Goal: Check status

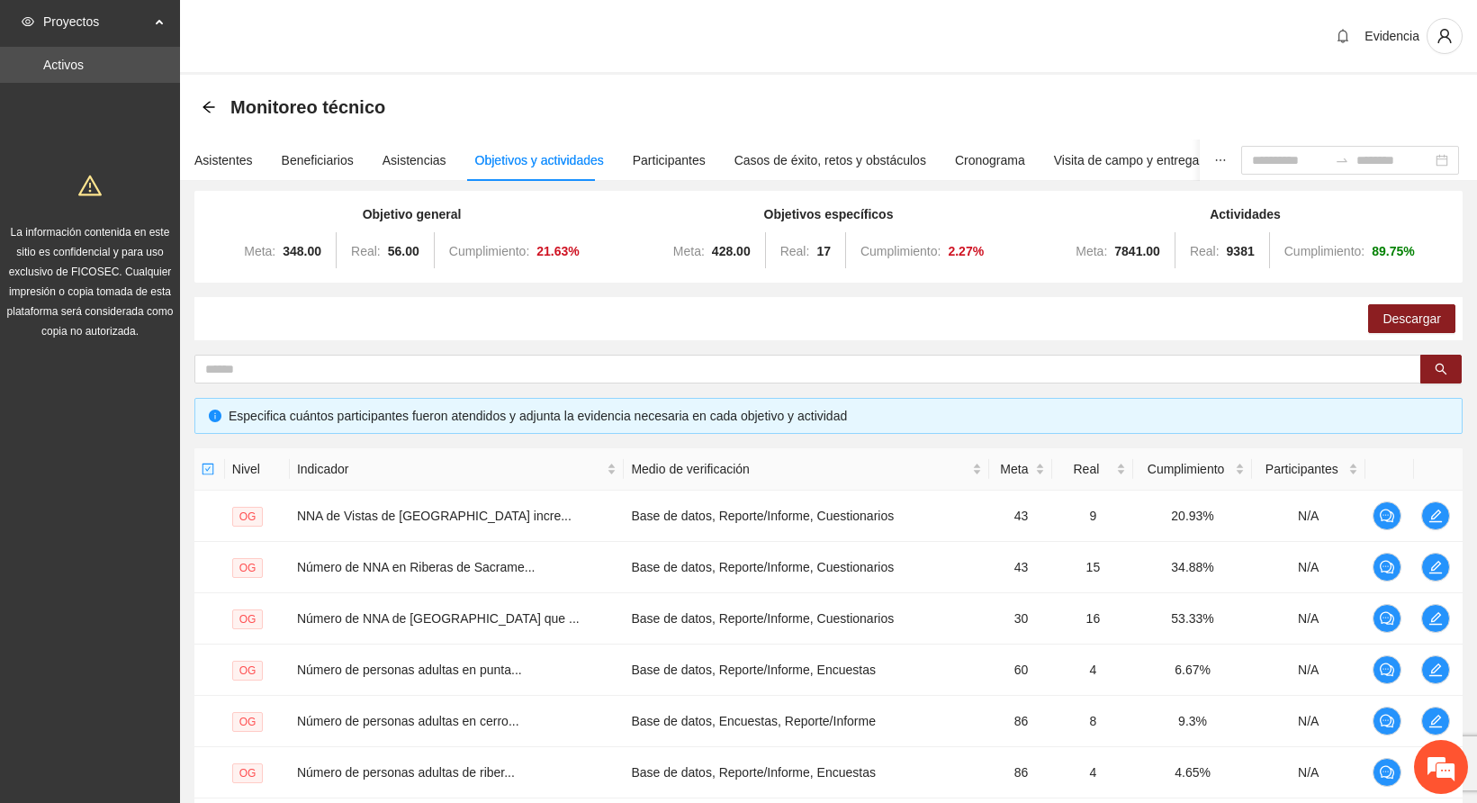
click at [643, 721] on section "Monitoreo técnico Asistentes Beneficiarios Asistencias Objetivos y actividades …" at bounding box center [828, 600] width 1297 height 1051
click at [451, 33] on div "Evidencia" at bounding box center [828, 37] width 1297 height 75
click at [211, 151] on div "Asistentes" at bounding box center [223, 160] width 59 height 20
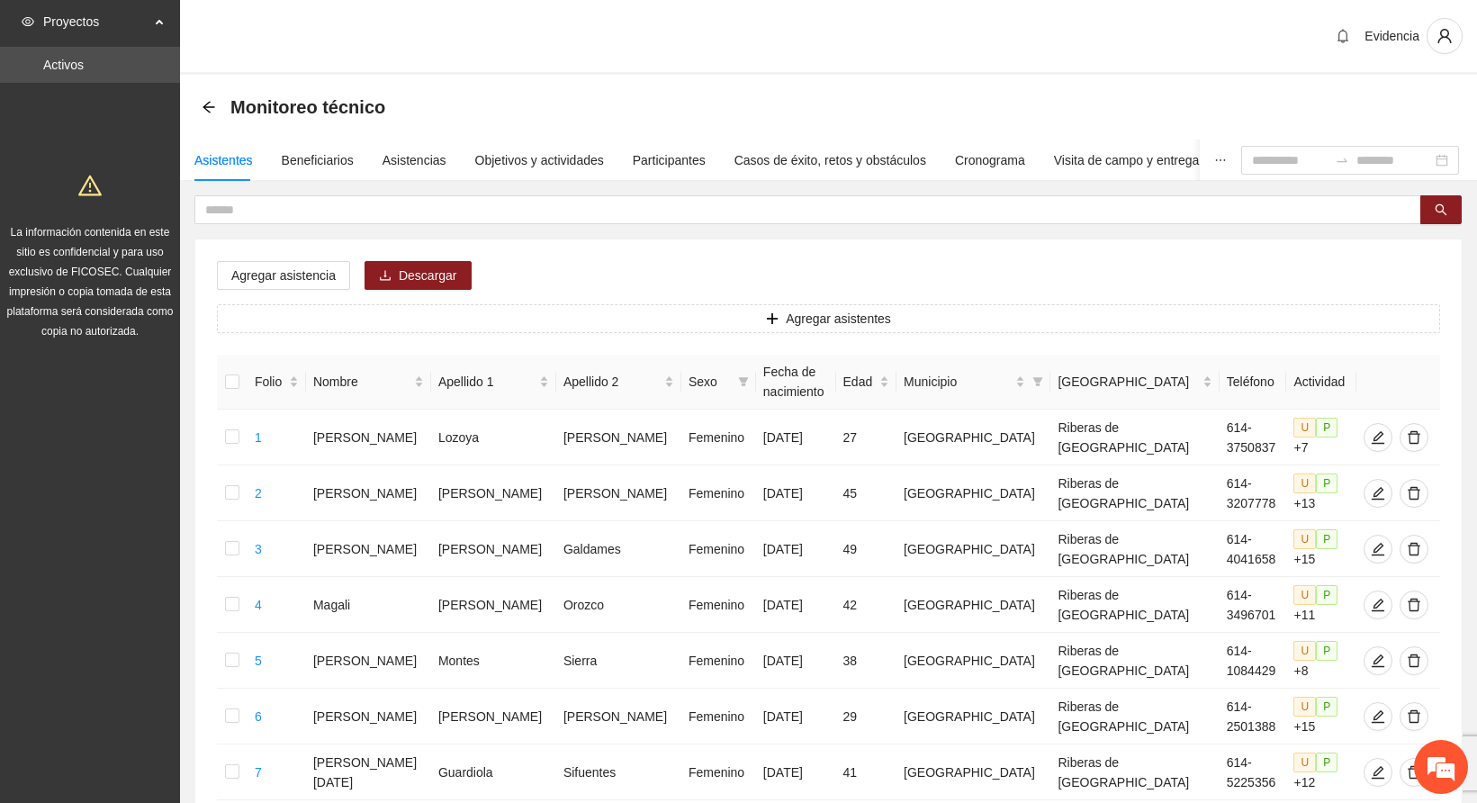
click at [528, 44] on div "Evidencia" at bounding box center [828, 37] width 1297 height 75
click at [744, 23] on div "Evidencia" at bounding box center [828, 37] width 1297 height 75
click at [830, 50] on div "Evidencia" at bounding box center [828, 37] width 1297 height 75
click at [519, 168] on div "Objetivos y actividades" at bounding box center [539, 160] width 129 height 20
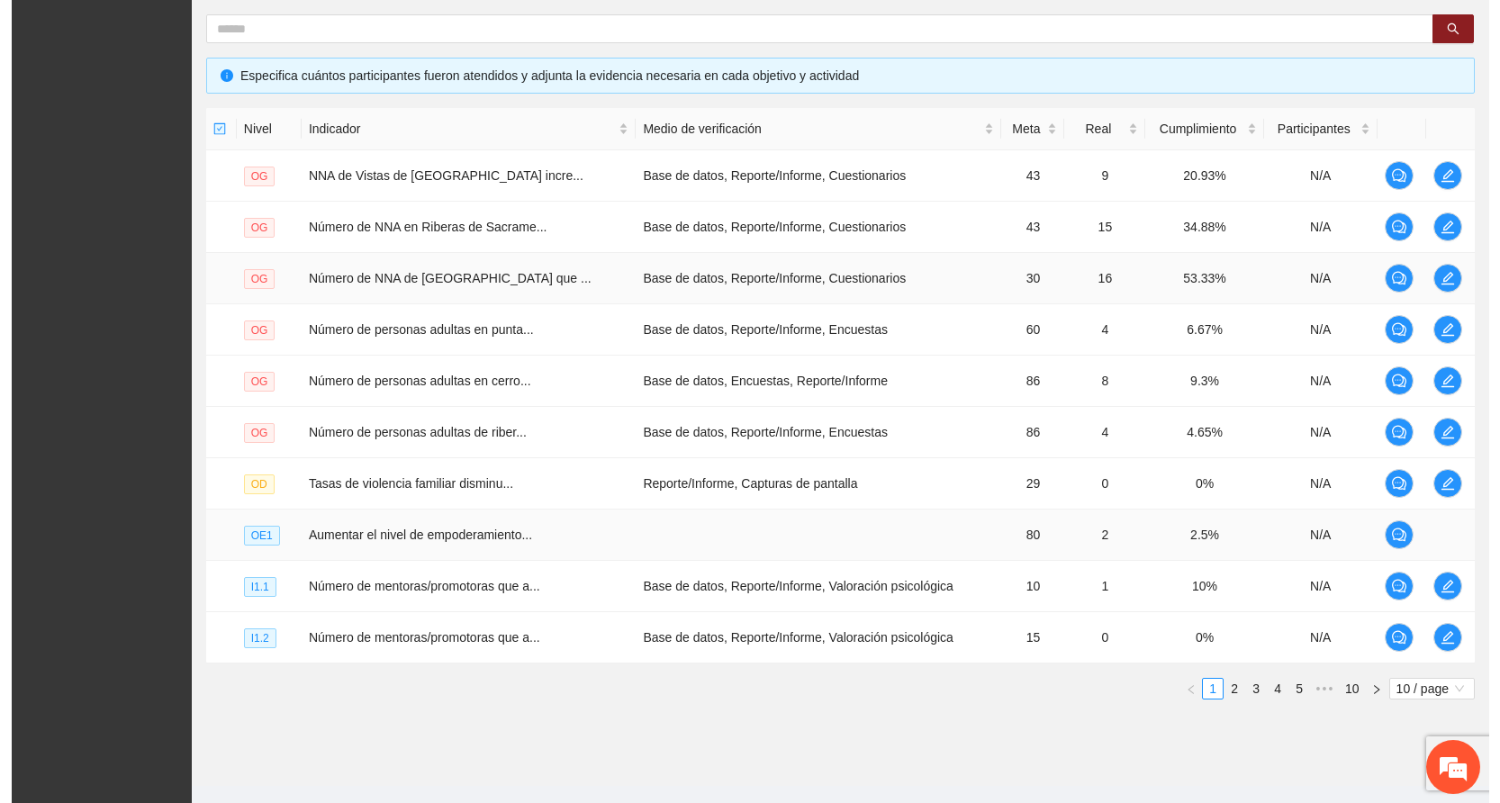
scroll to position [379, 0]
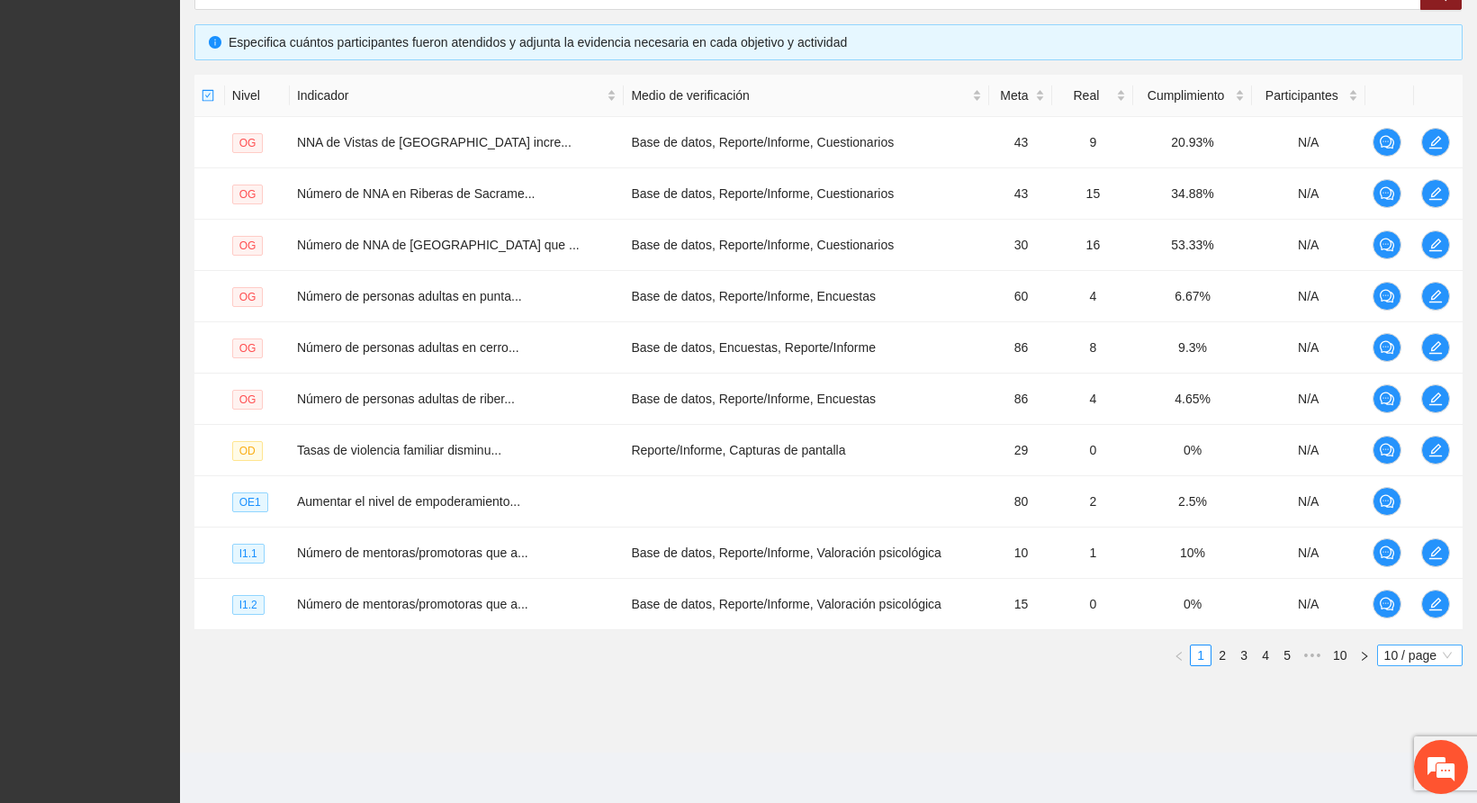
click at [1419, 651] on span "10 / page" at bounding box center [1420, 655] width 71 height 20
click at [1392, 775] on div "100 / page" at bounding box center [1421, 775] width 66 height 20
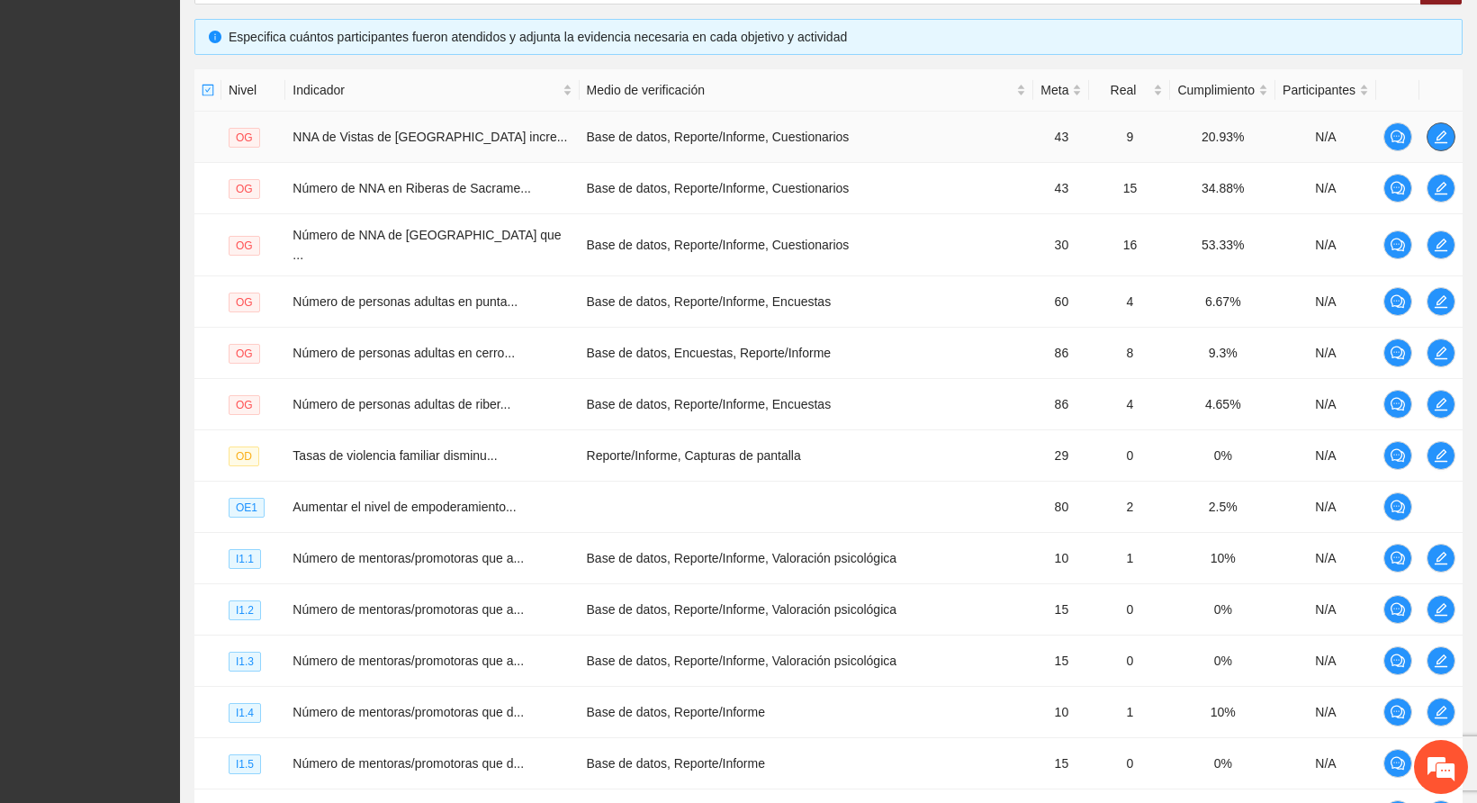
click at [1445, 135] on icon "edit" at bounding box center [1441, 137] width 14 height 14
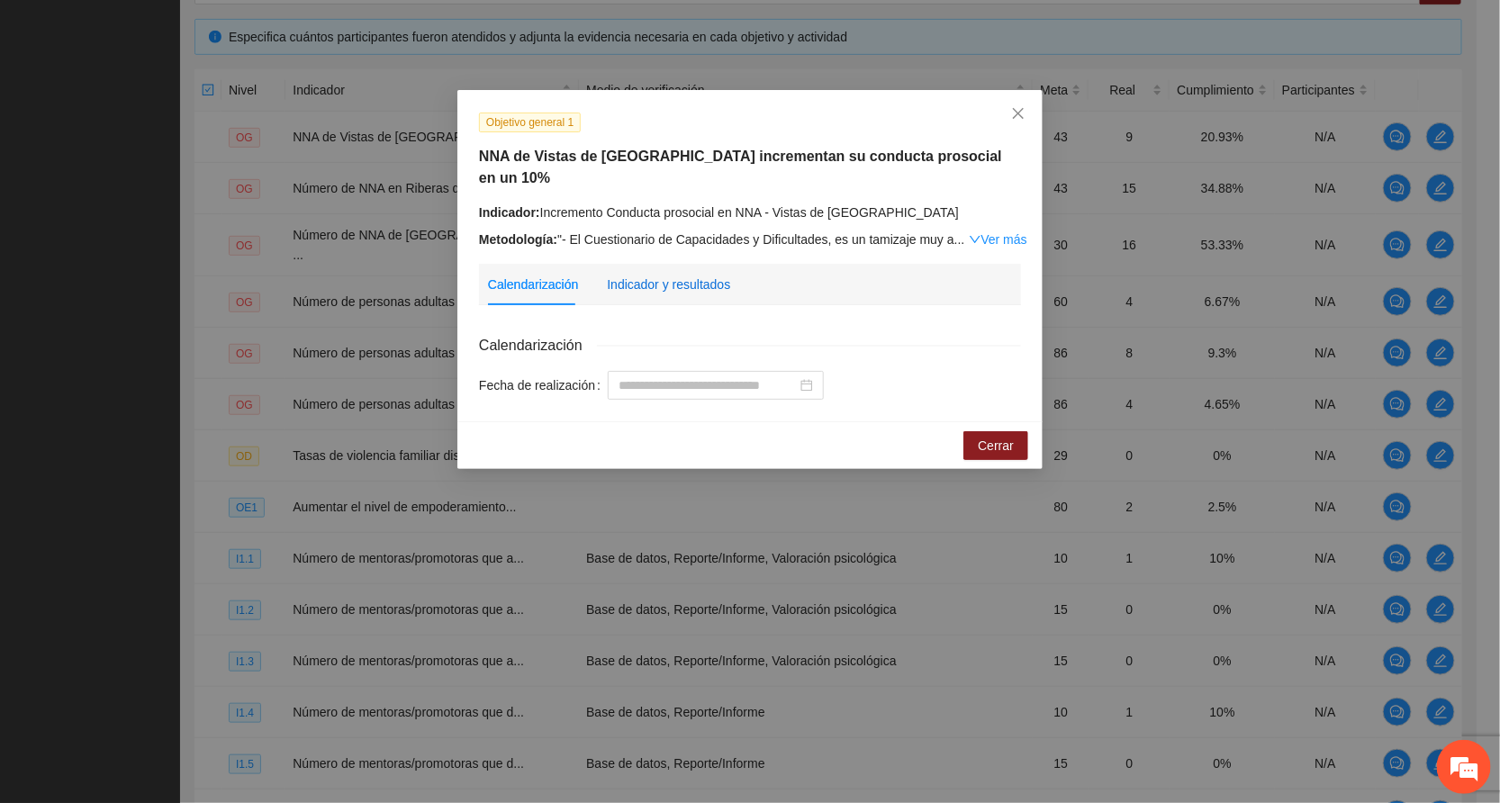
click at [643, 275] on div "Indicador y resultados" at bounding box center [668, 285] width 123 height 20
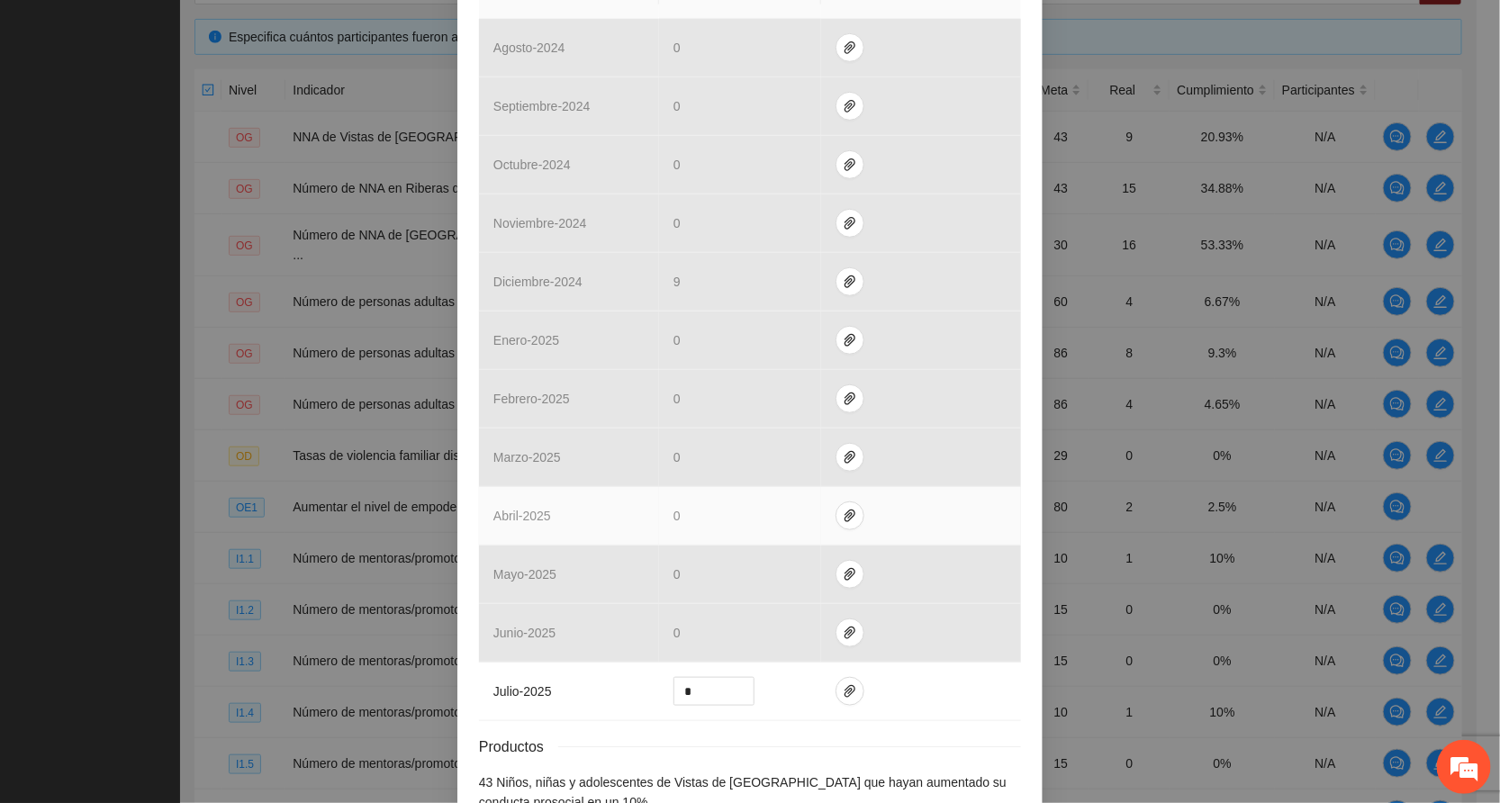
scroll to position [540, 0]
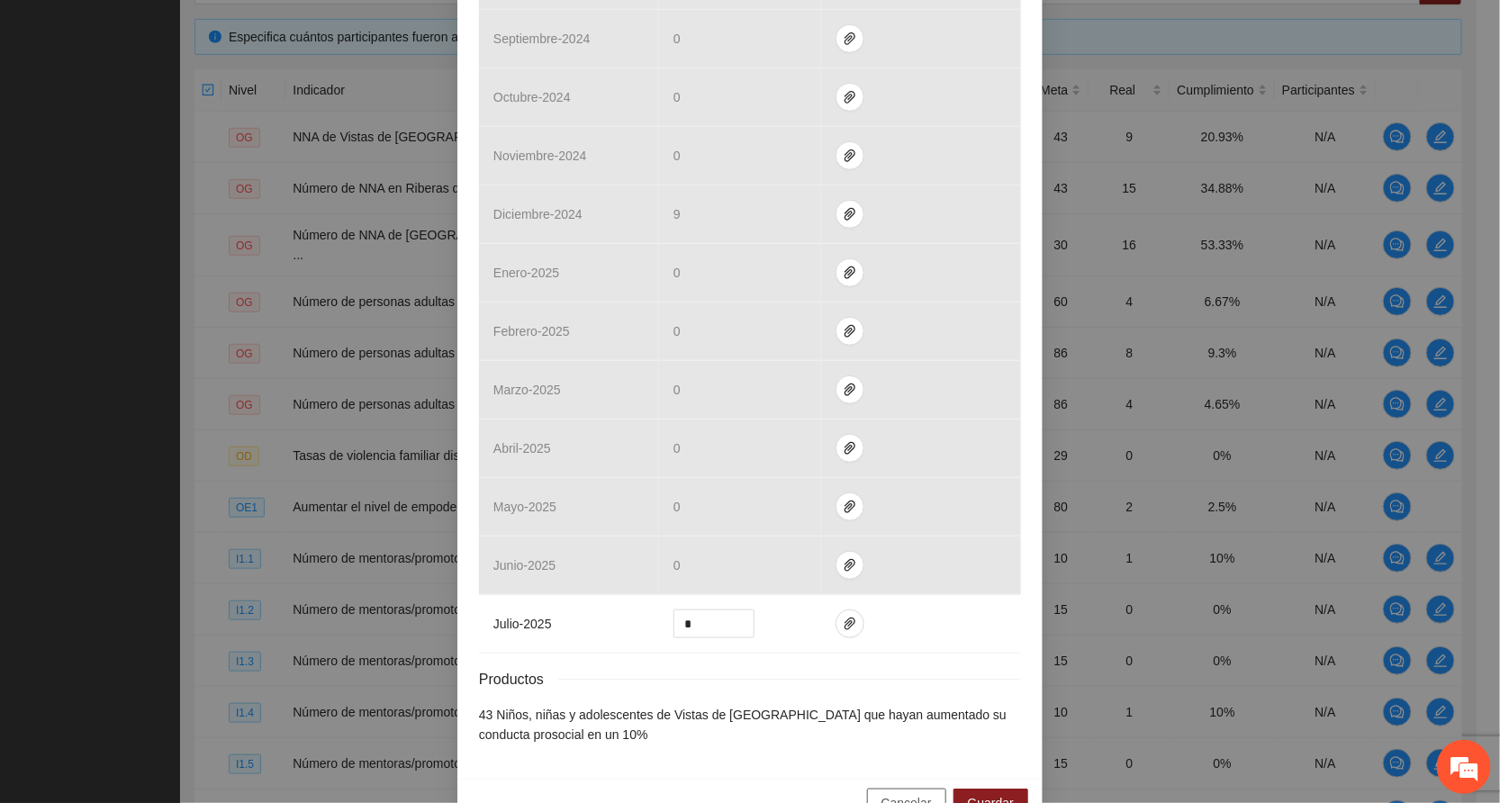
click at [895, 793] on span "Cancelar" at bounding box center [906, 803] width 50 height 20
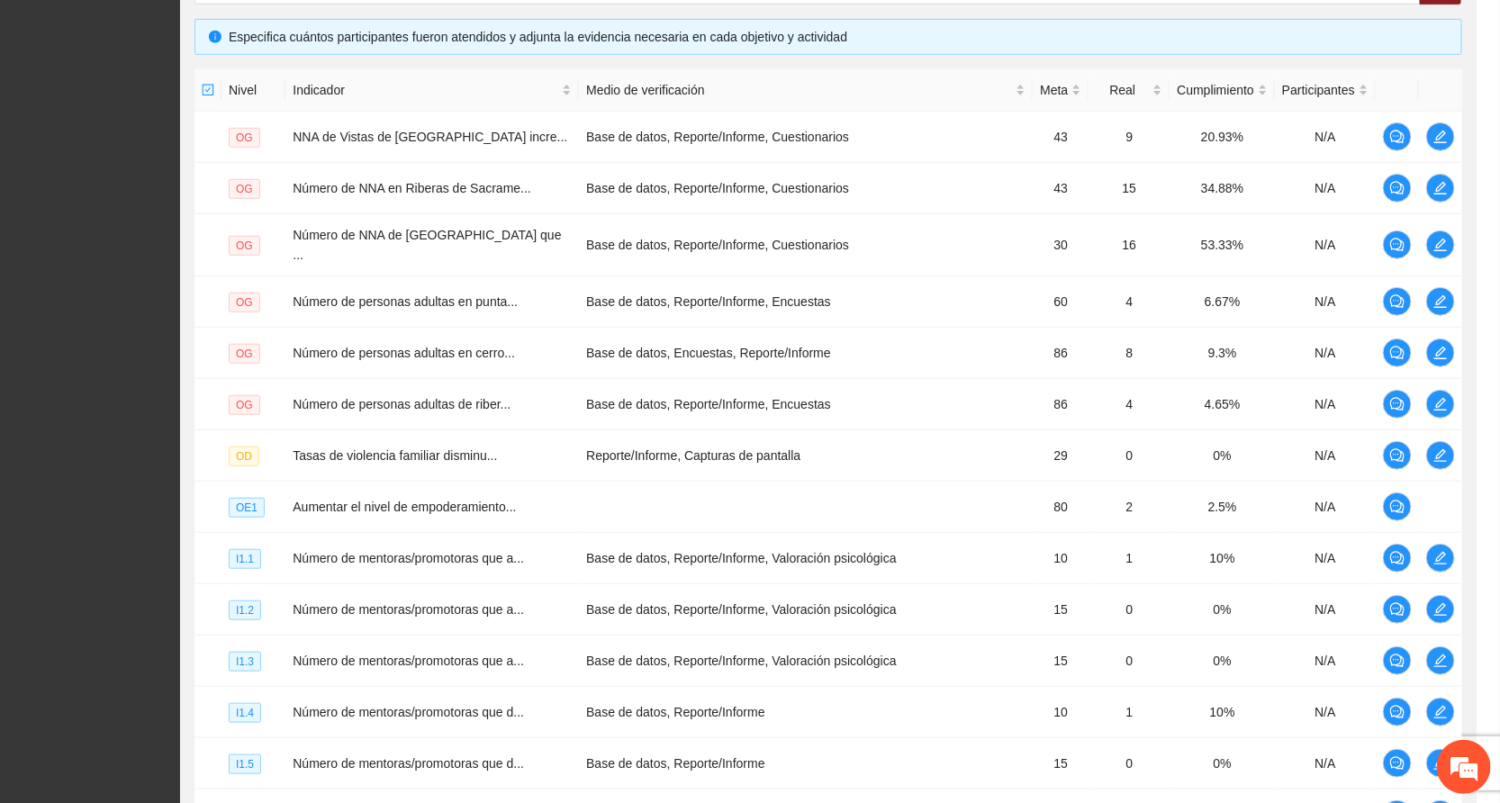
scroll to position [479, 0]
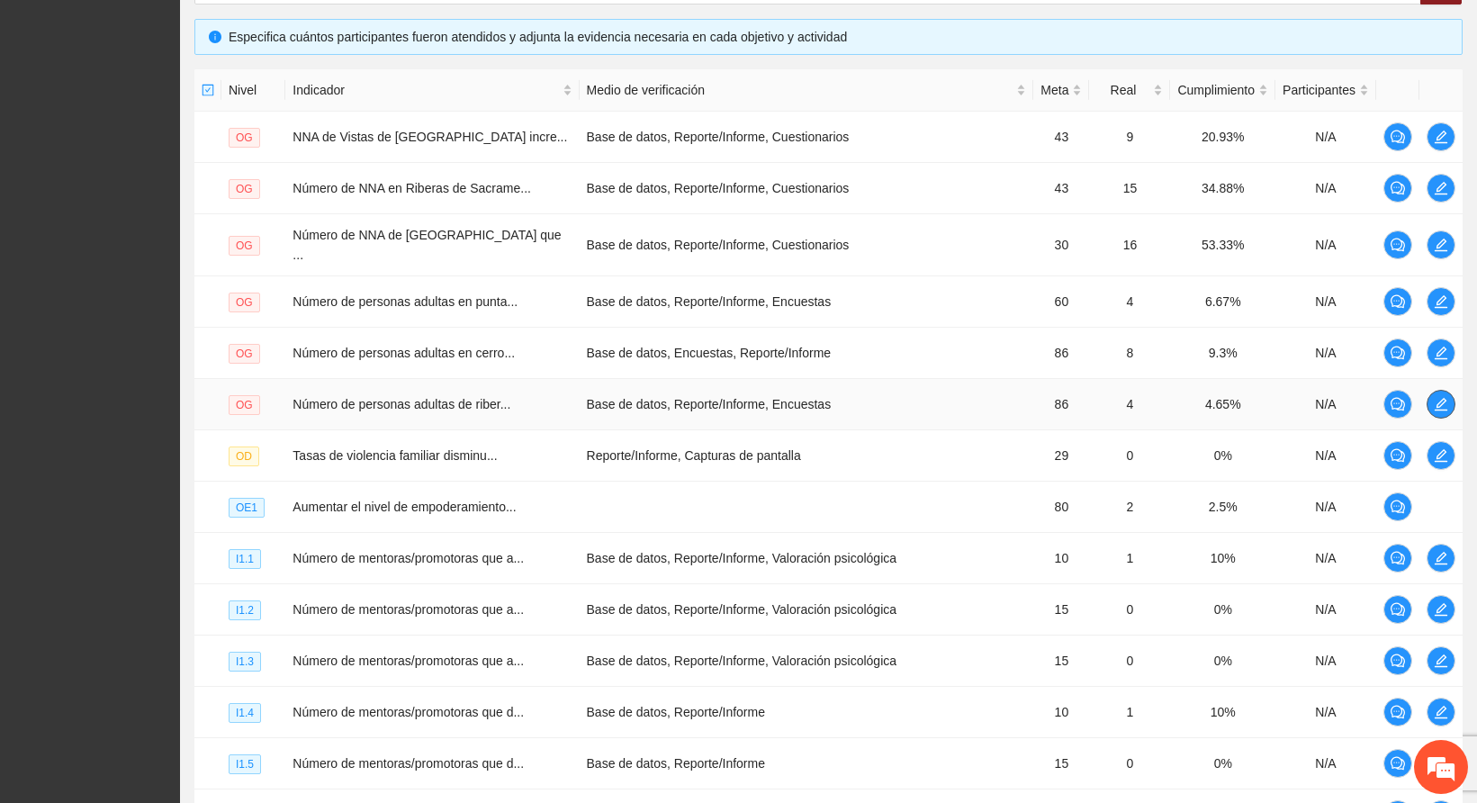
click at [1430, 397] on span "edit" at bounding box center [1441, 404] width 27 height 14
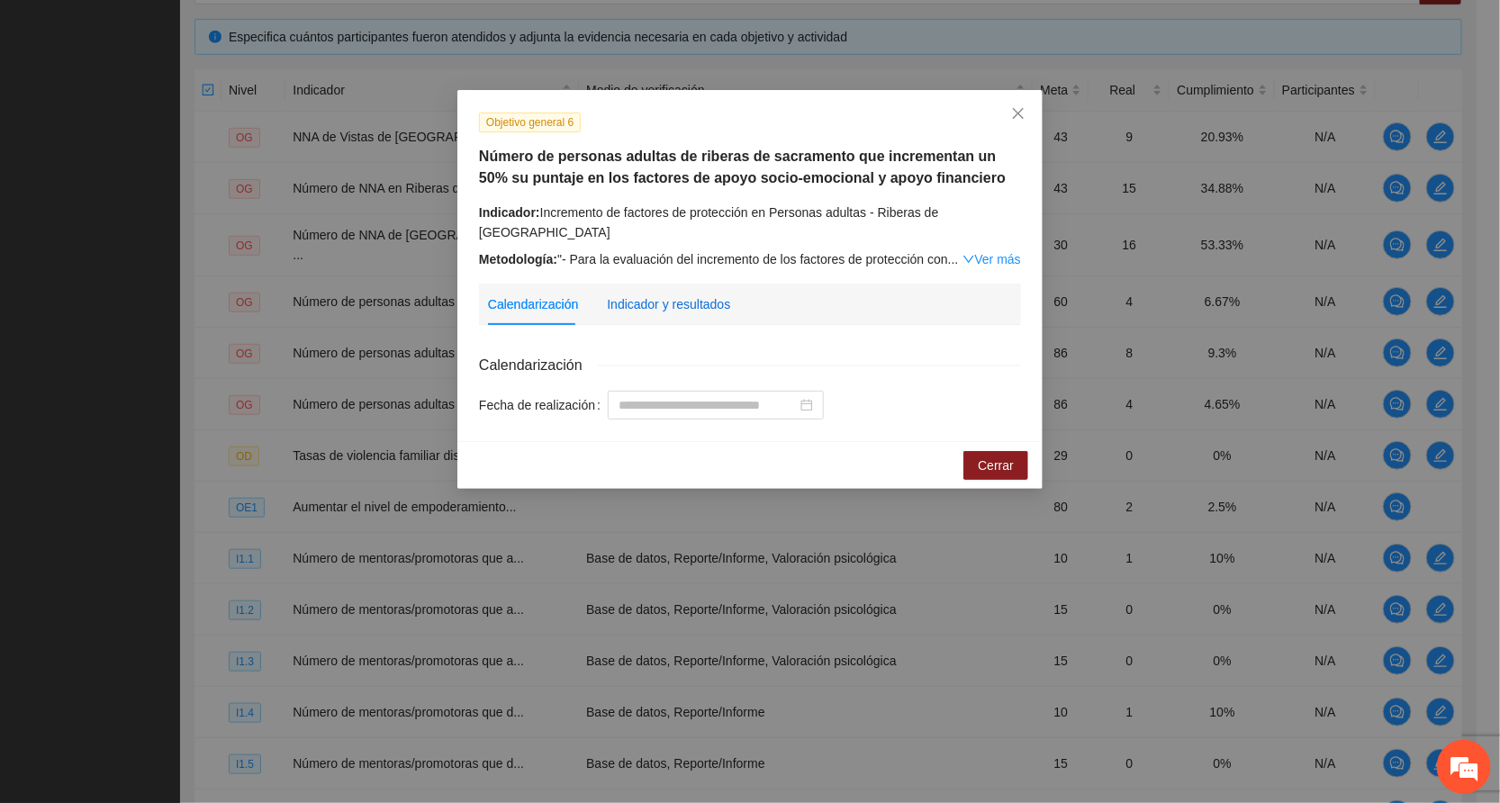
click at [651, 294] on div "Indicador y resultados" at bounding box center [668, 304] width 123 height 20
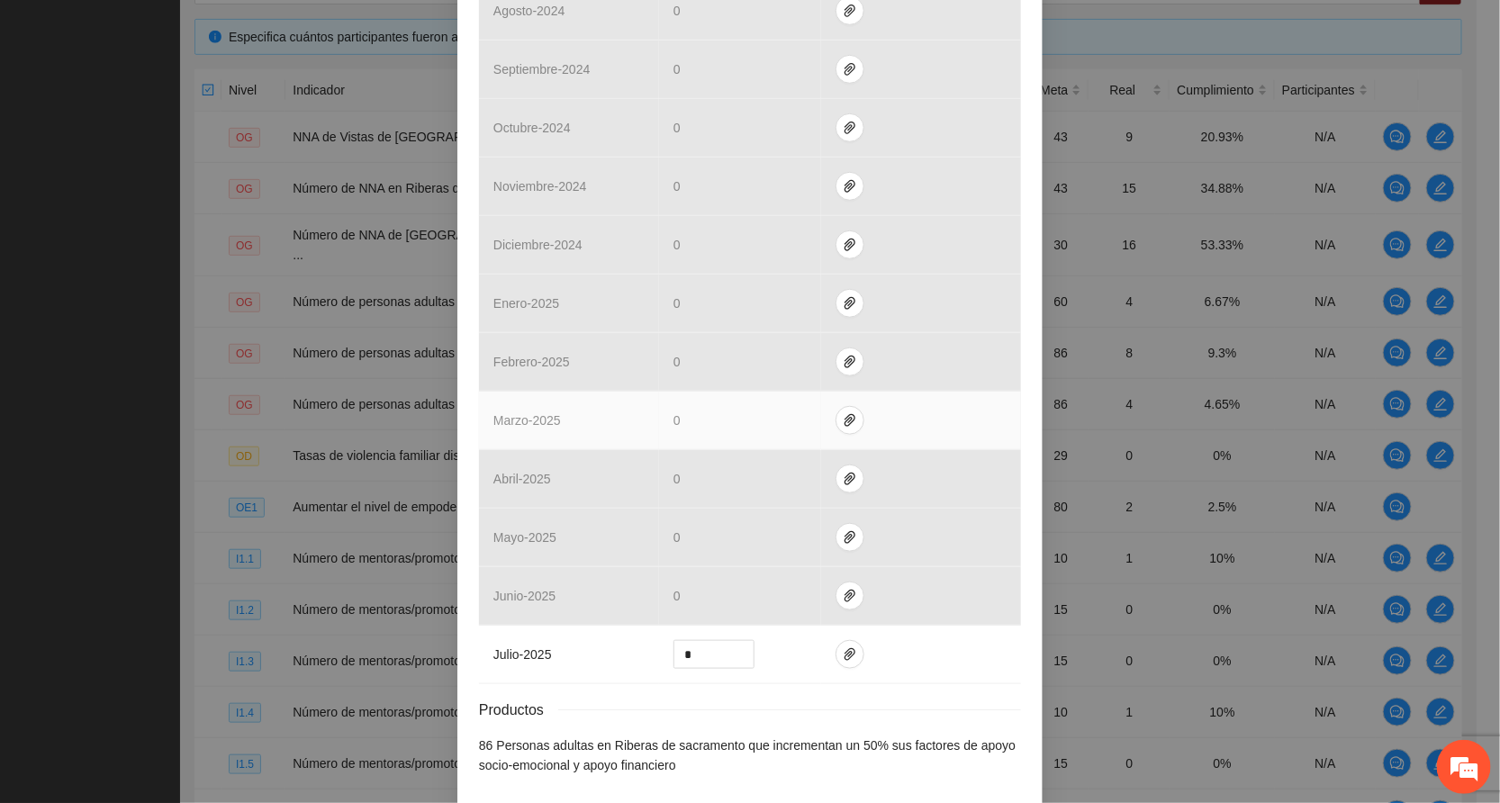
scroll to position [540, 0]
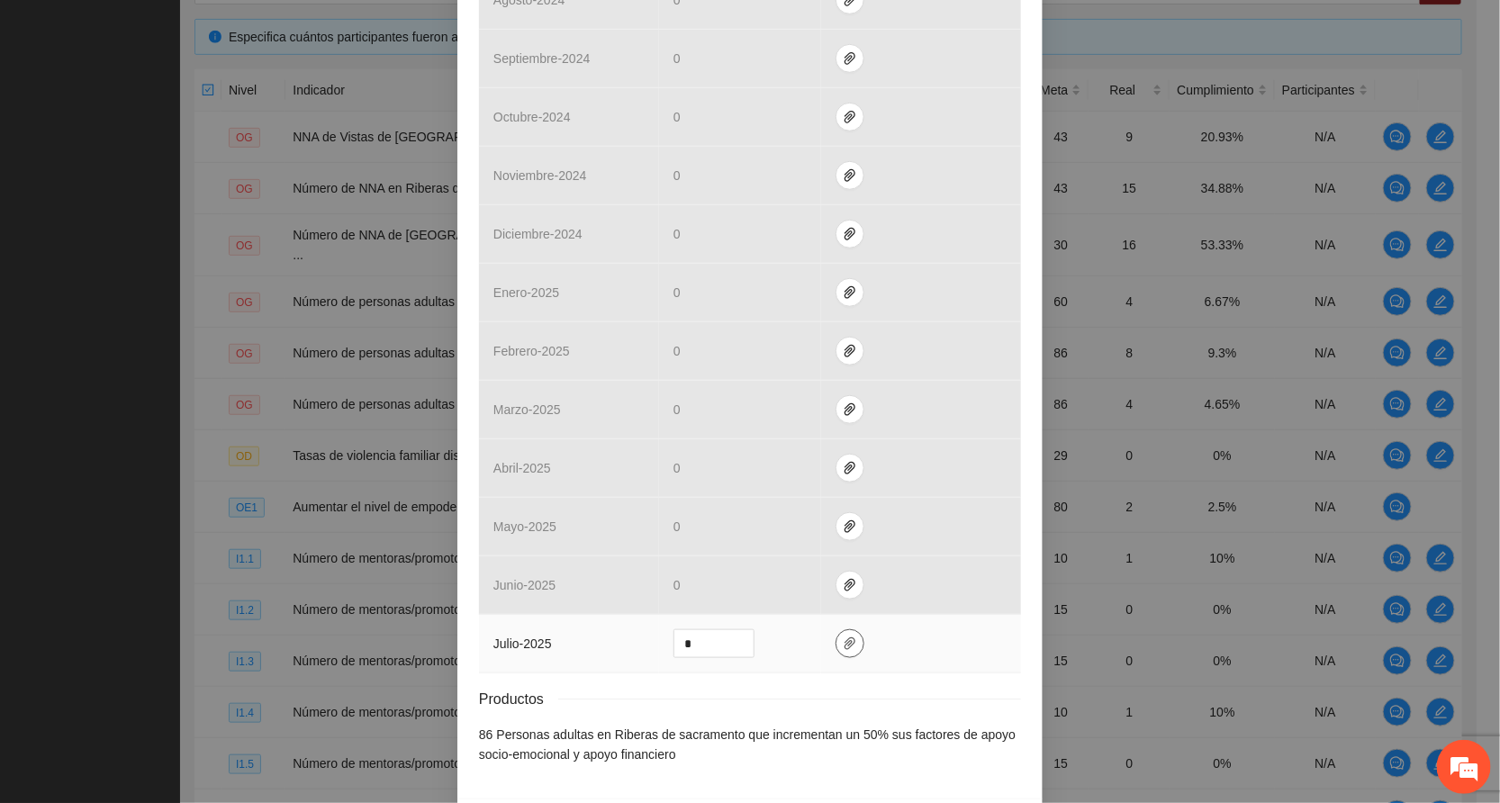
click at [841, 629] on button "button" at bounding box center [849, 643] width 29 height 29
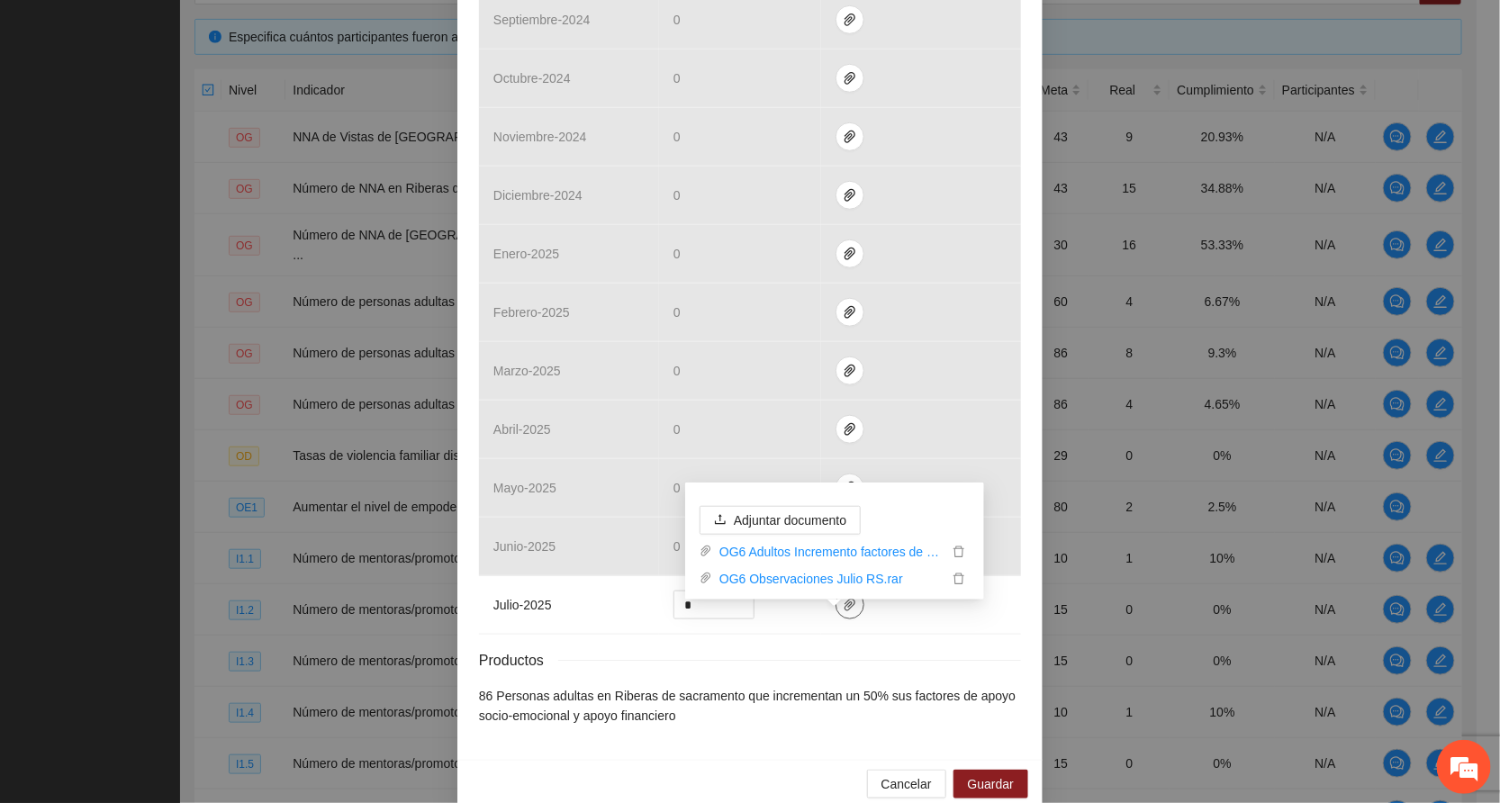
scroll to position [591, 0]
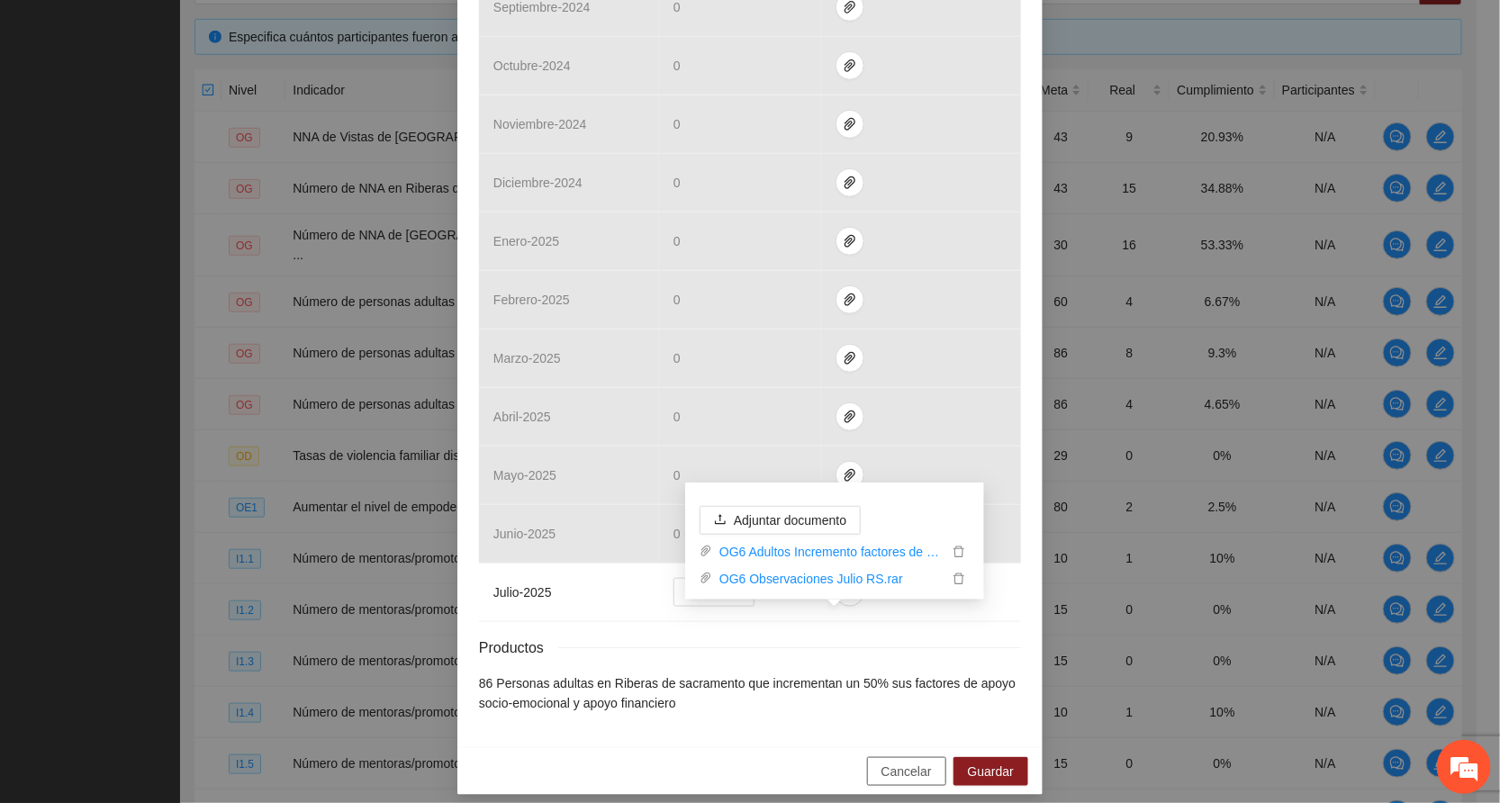
click at [881, 762] on span "Cancelar" at bounding box center [906, 772] width 50 height 20
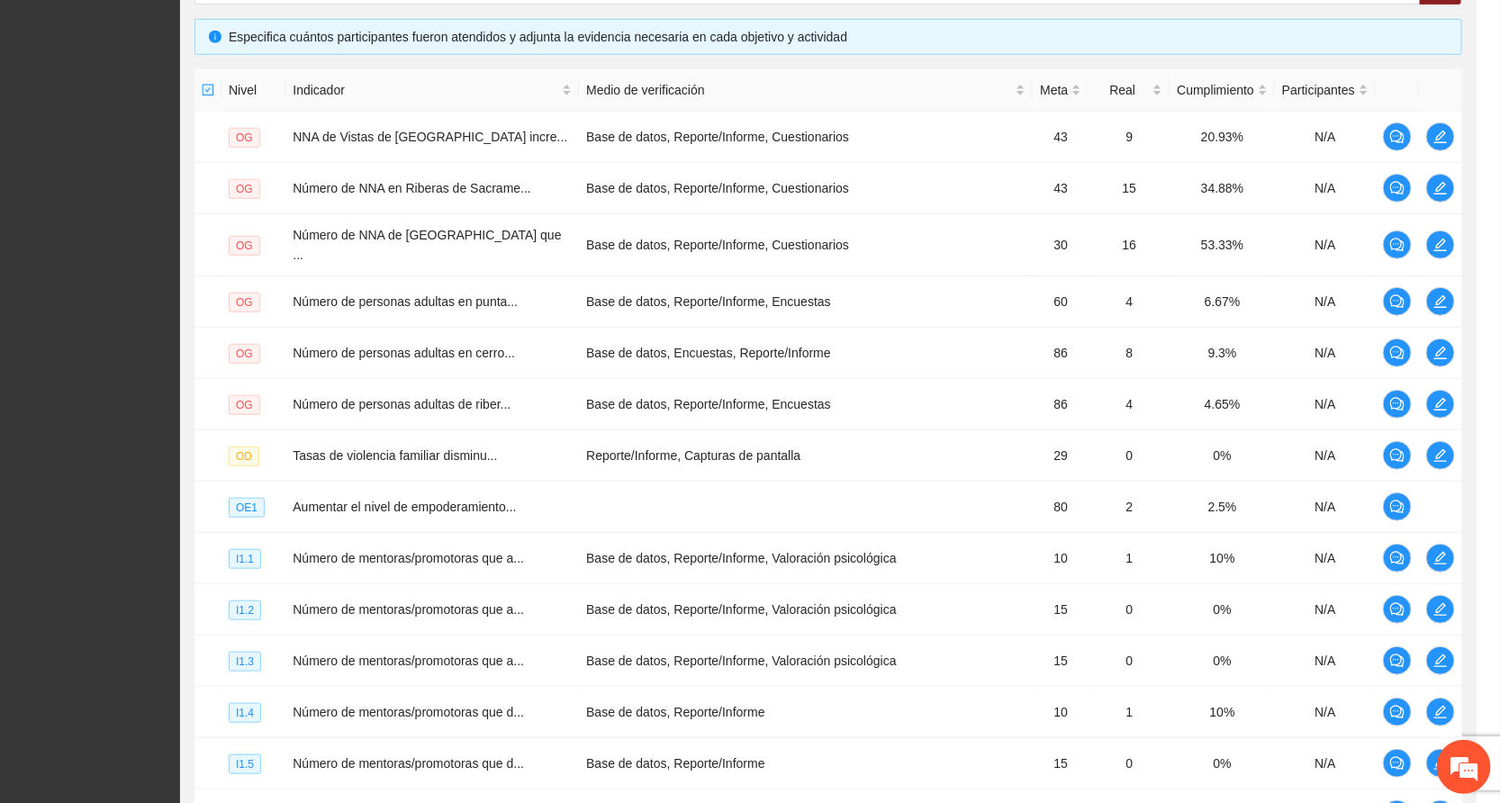
scroll to position [501, 0]
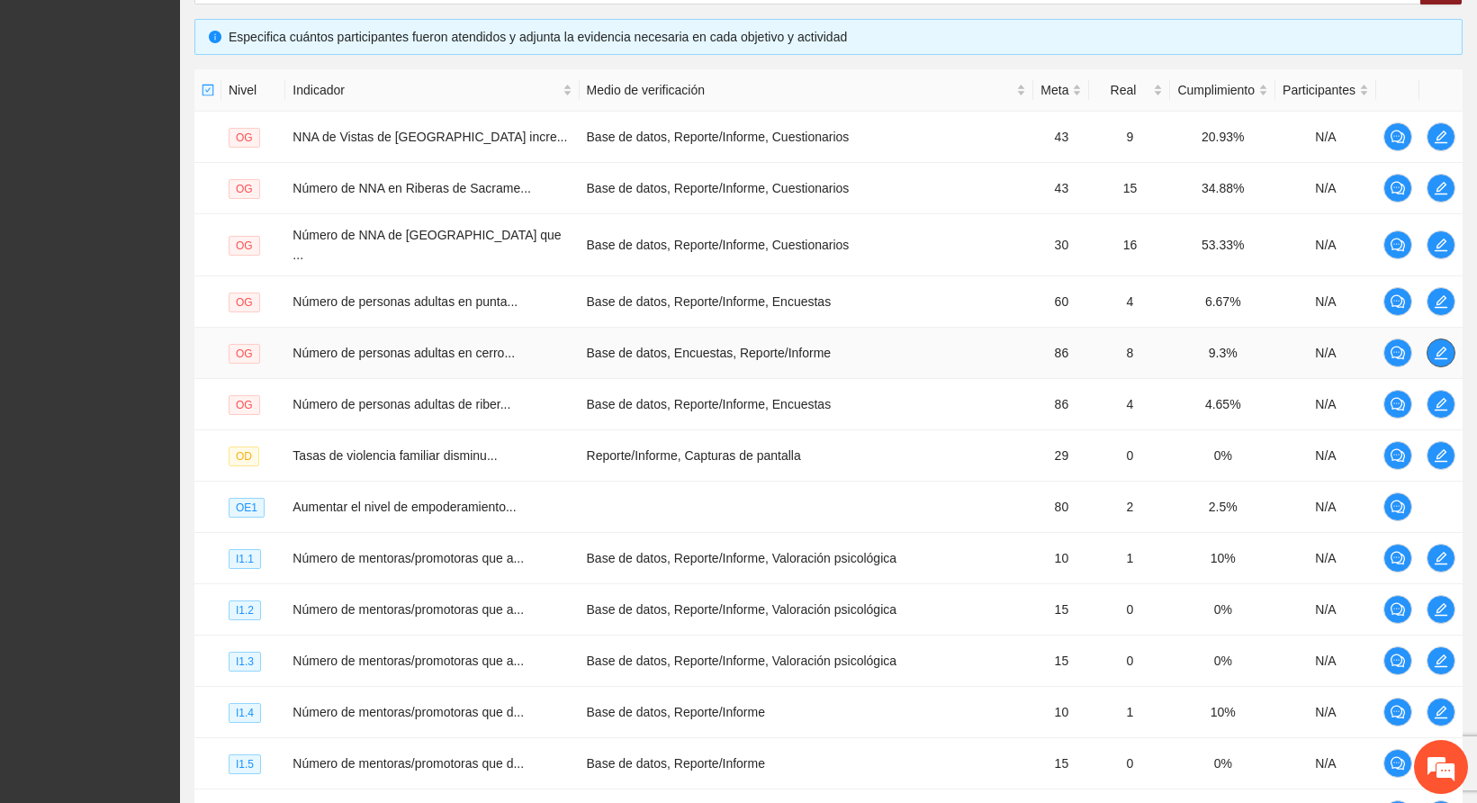
click at [1442, 346] on icon "edit" at bounding box center [1441, 353] width 14 height 14
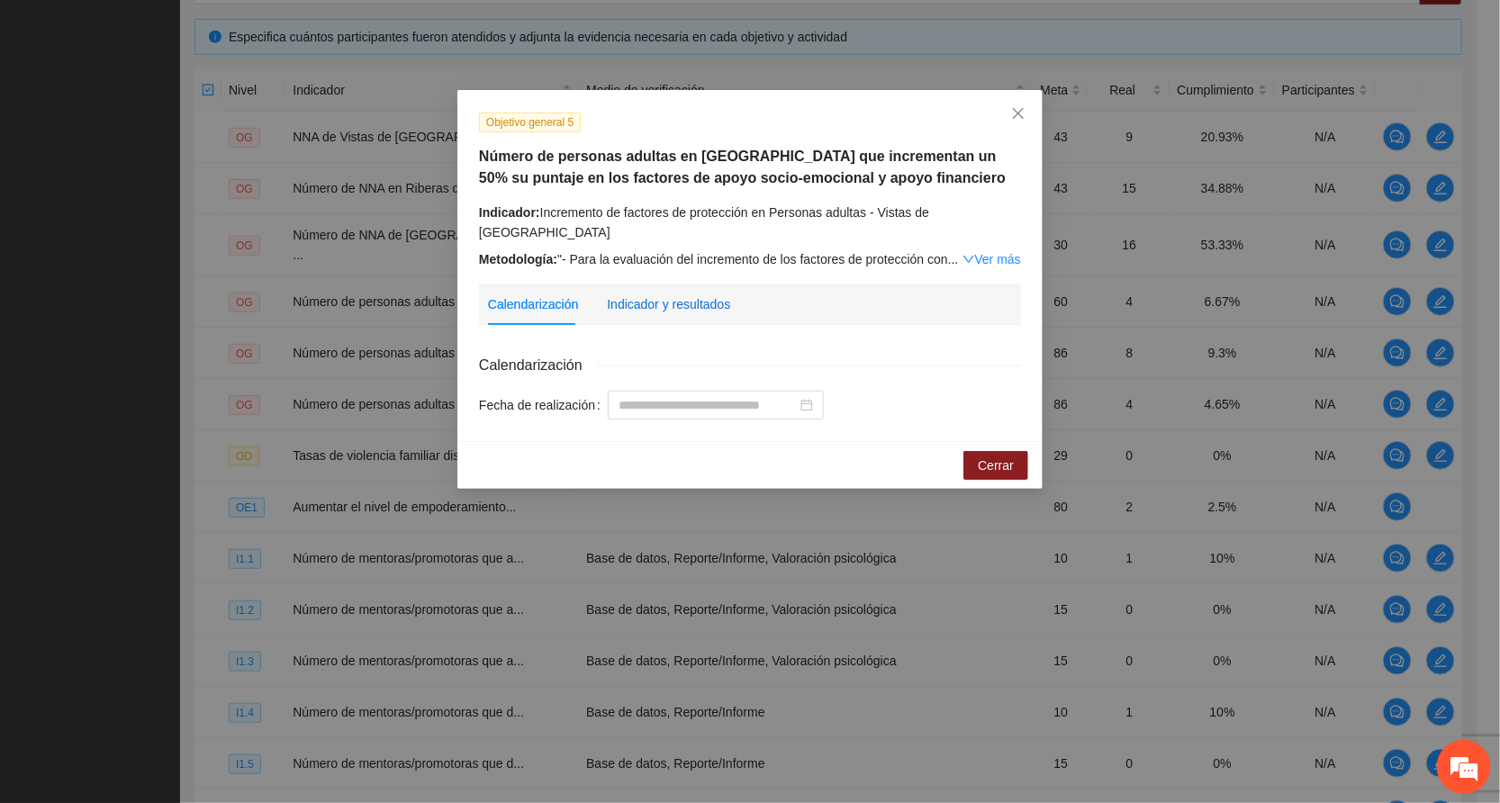
click at [689, 294] on div "Indicador y resultados" at bounding box center [668, 304] width 123 height 20
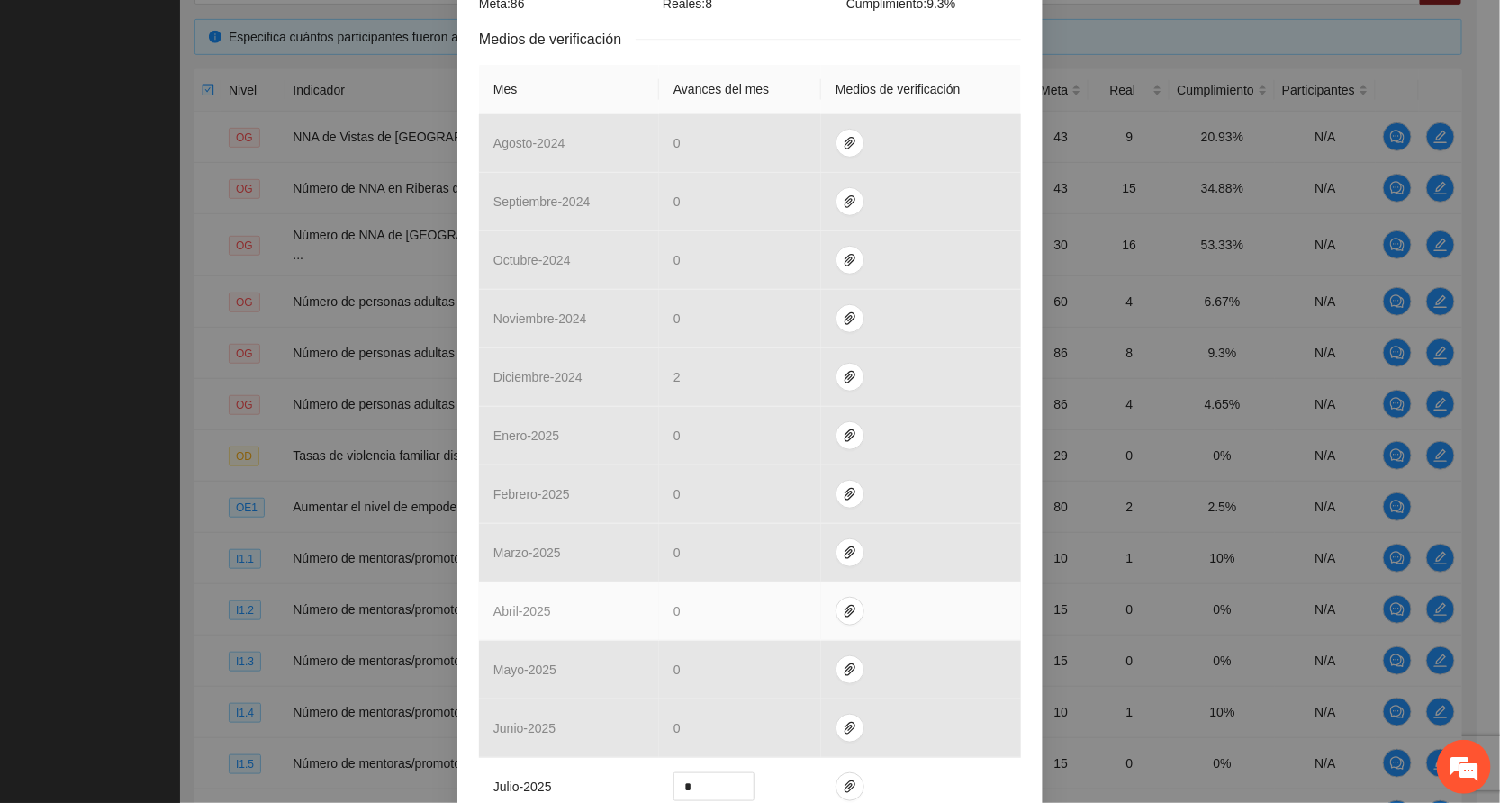
scroll to position [591, 0]
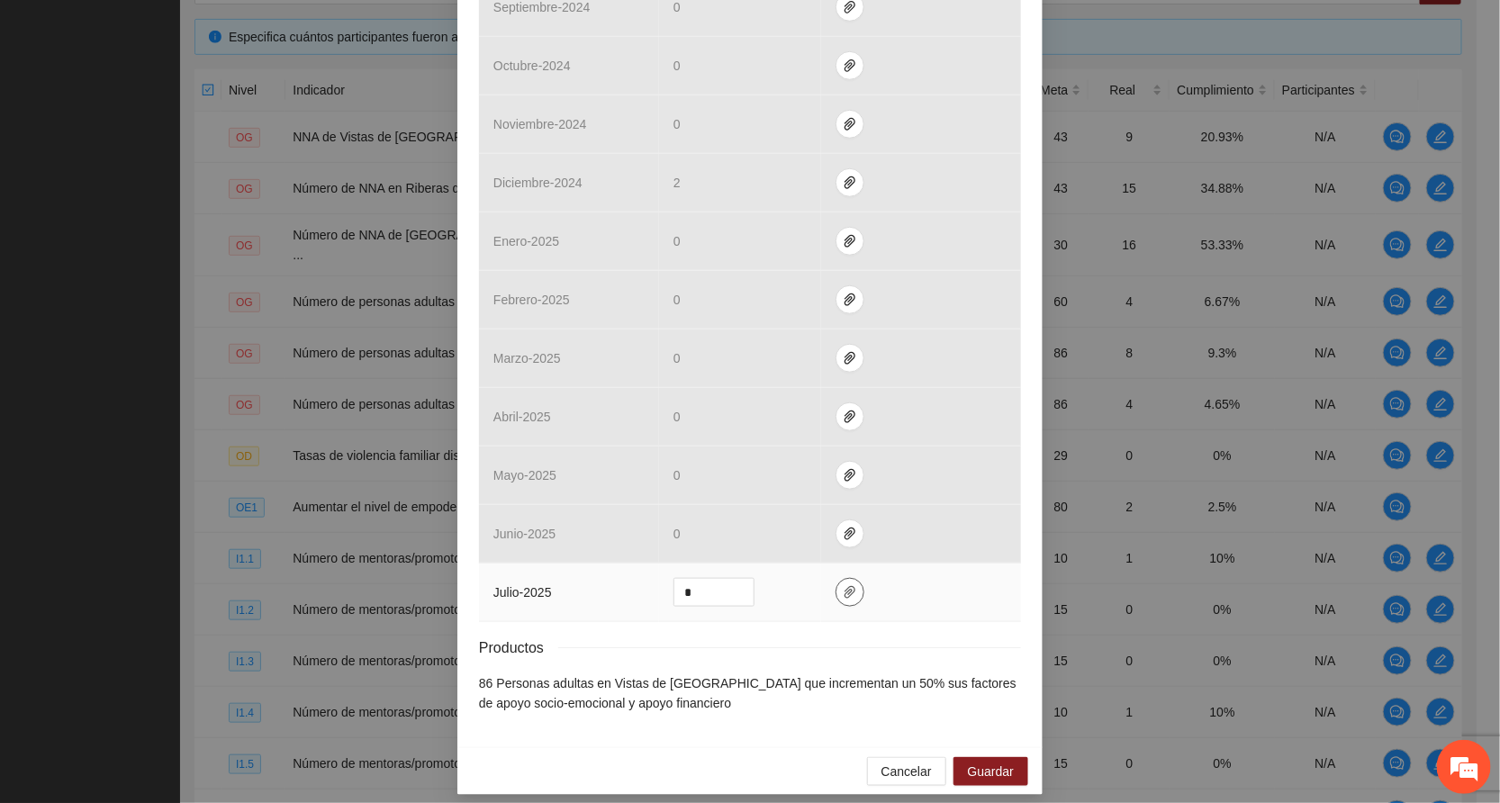
click at [843, 585] on icon "paper-clip" at bounding box center [850, 592] width 14 height 14
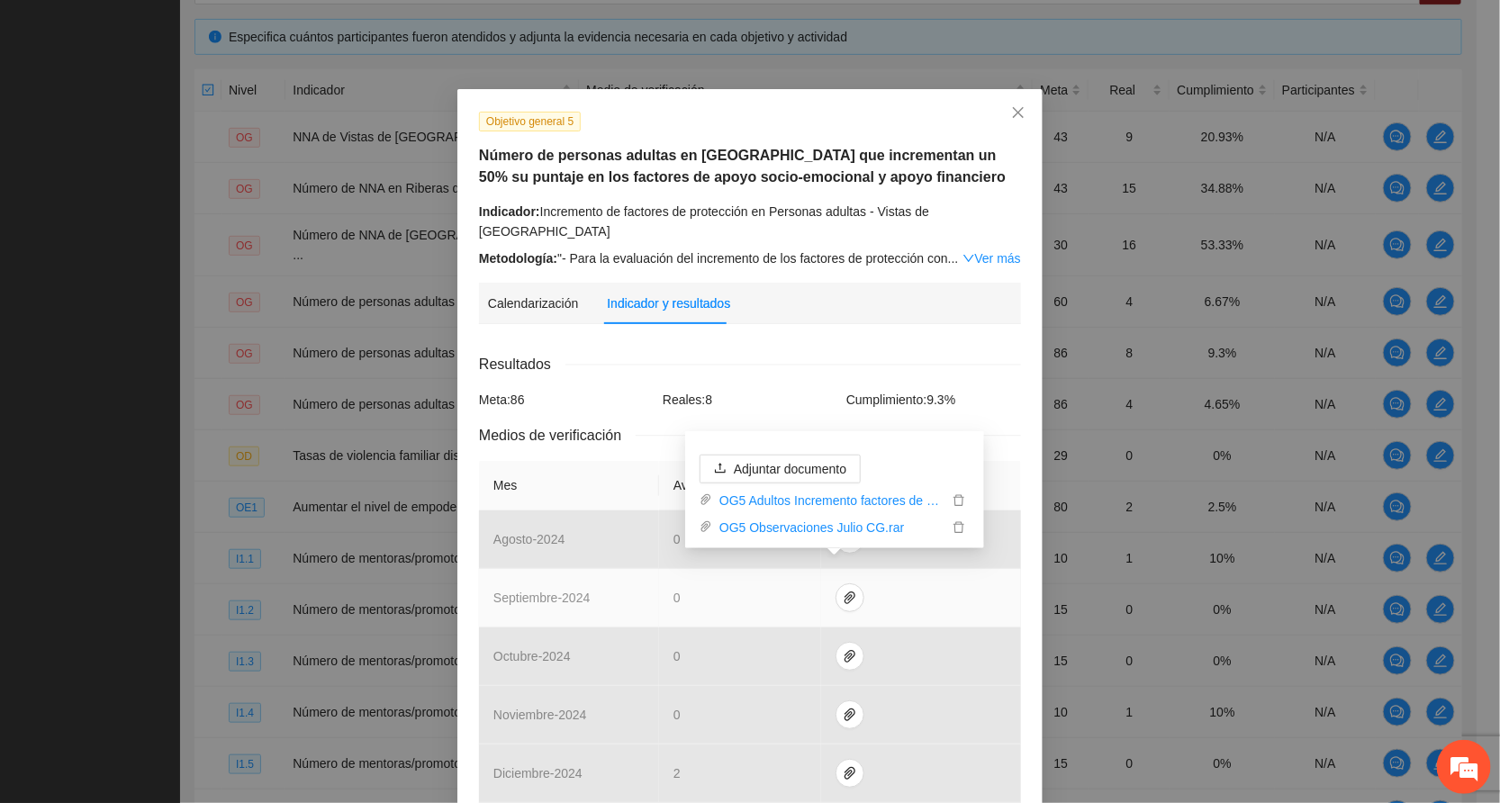
scroll to position [0, 0]
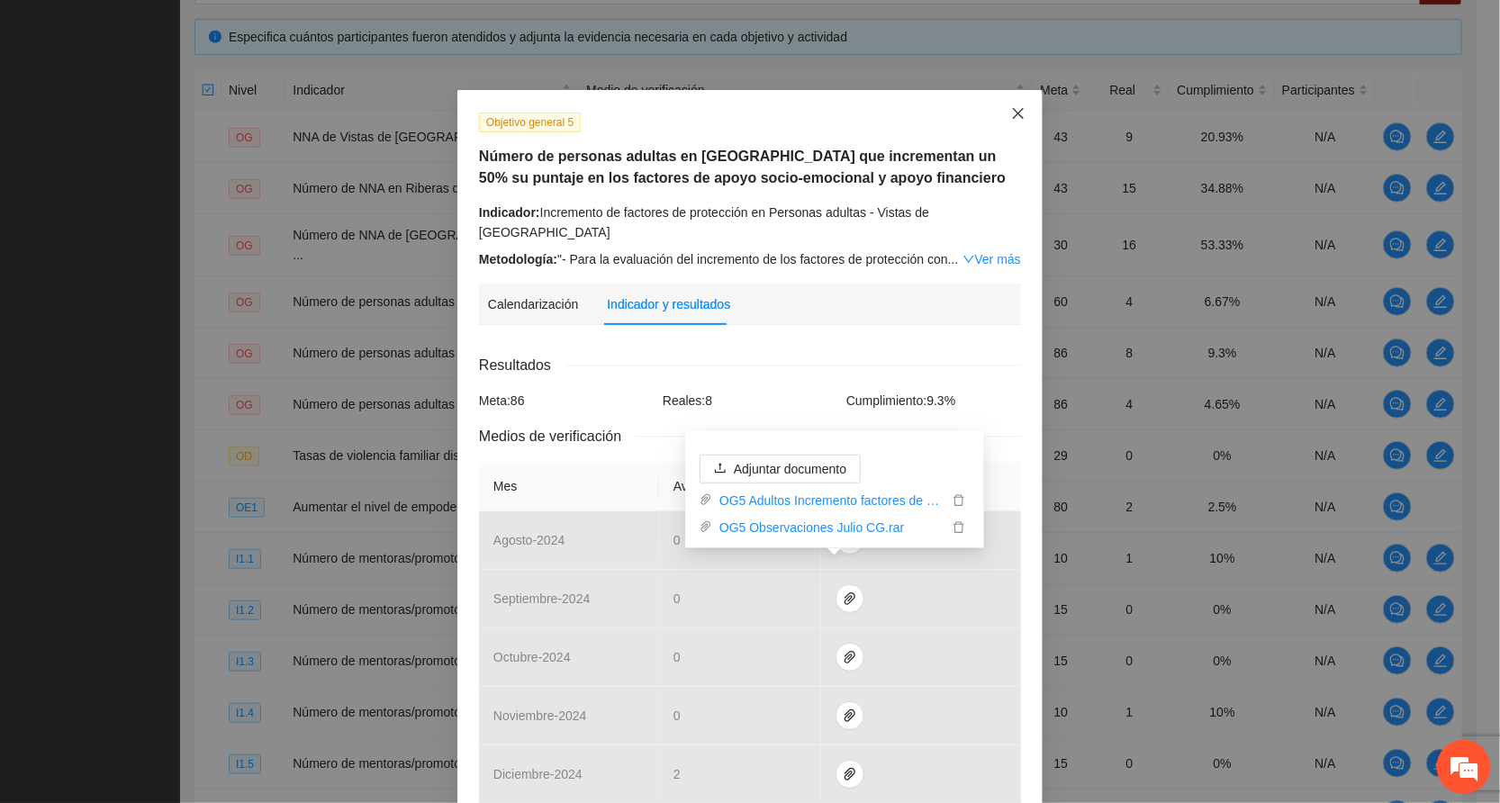
click at [1006, 103] on span "Close" at bounding box center [1018, 114] width 49 height 49
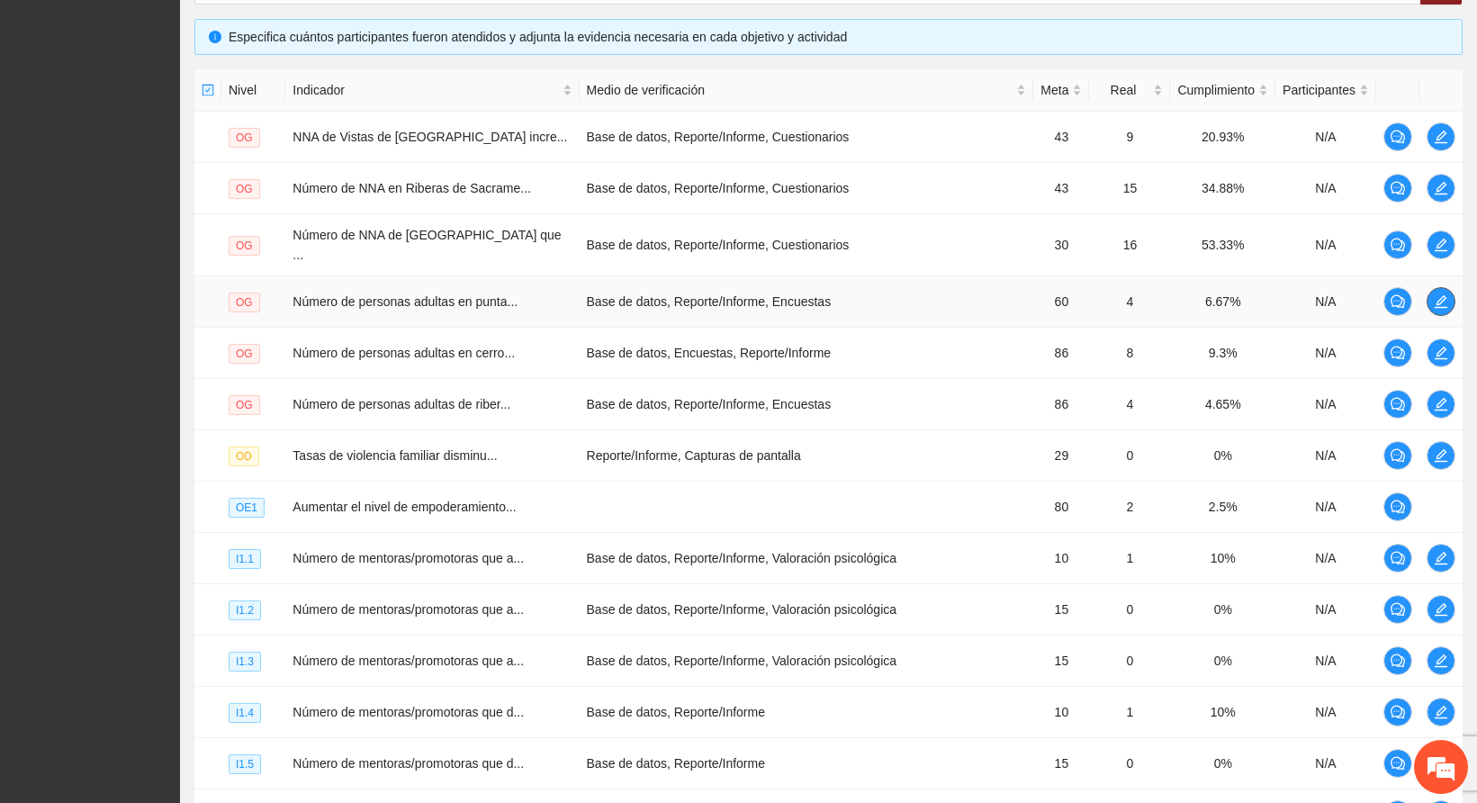
click at [1442, 294] on icon "edit" at bounding box center [1441, 301] width 14 height 14
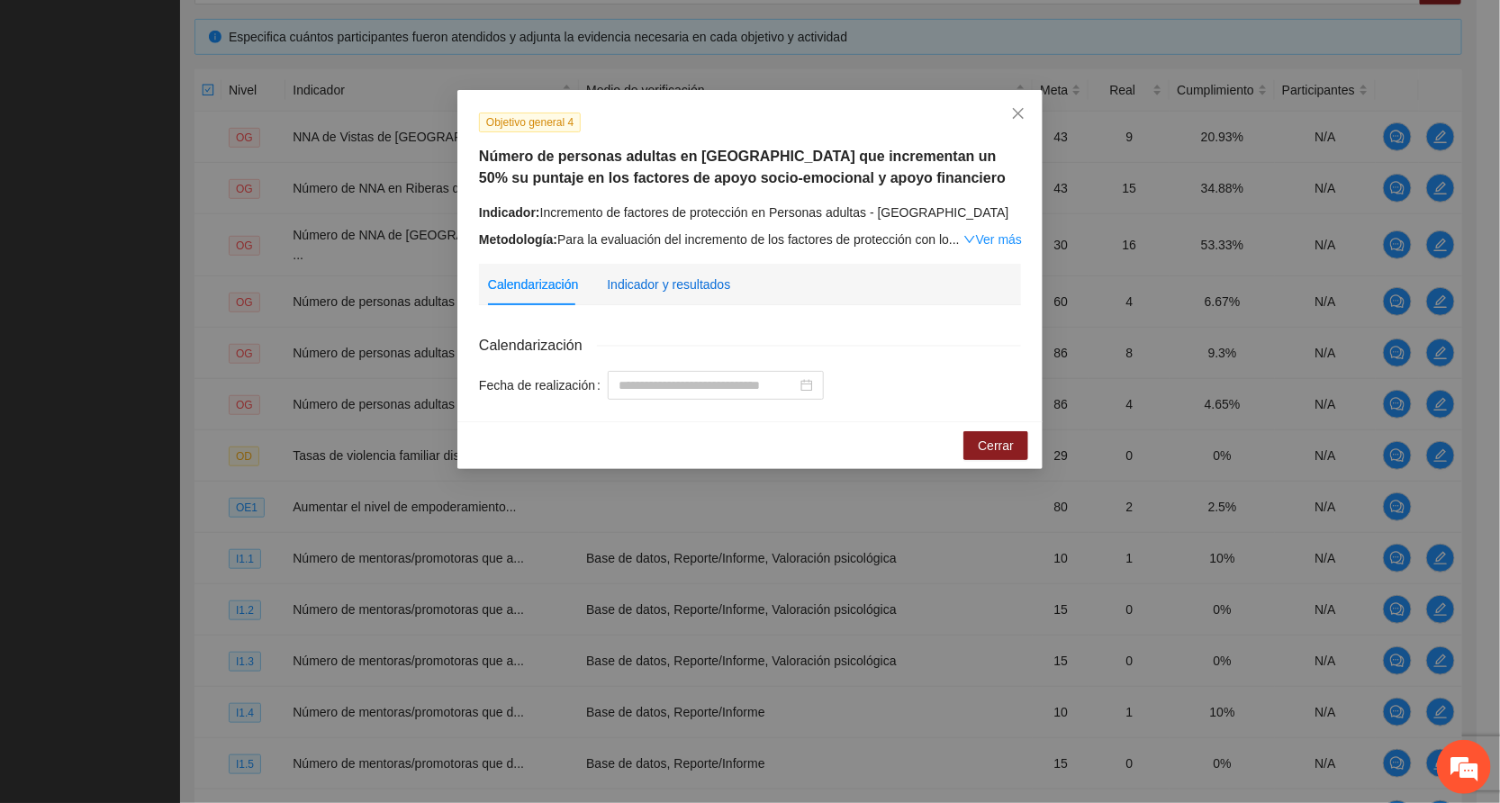
click at [662, 284] on div "Indicador y resultados" at bounding box center [668, 285] width 123 height 20
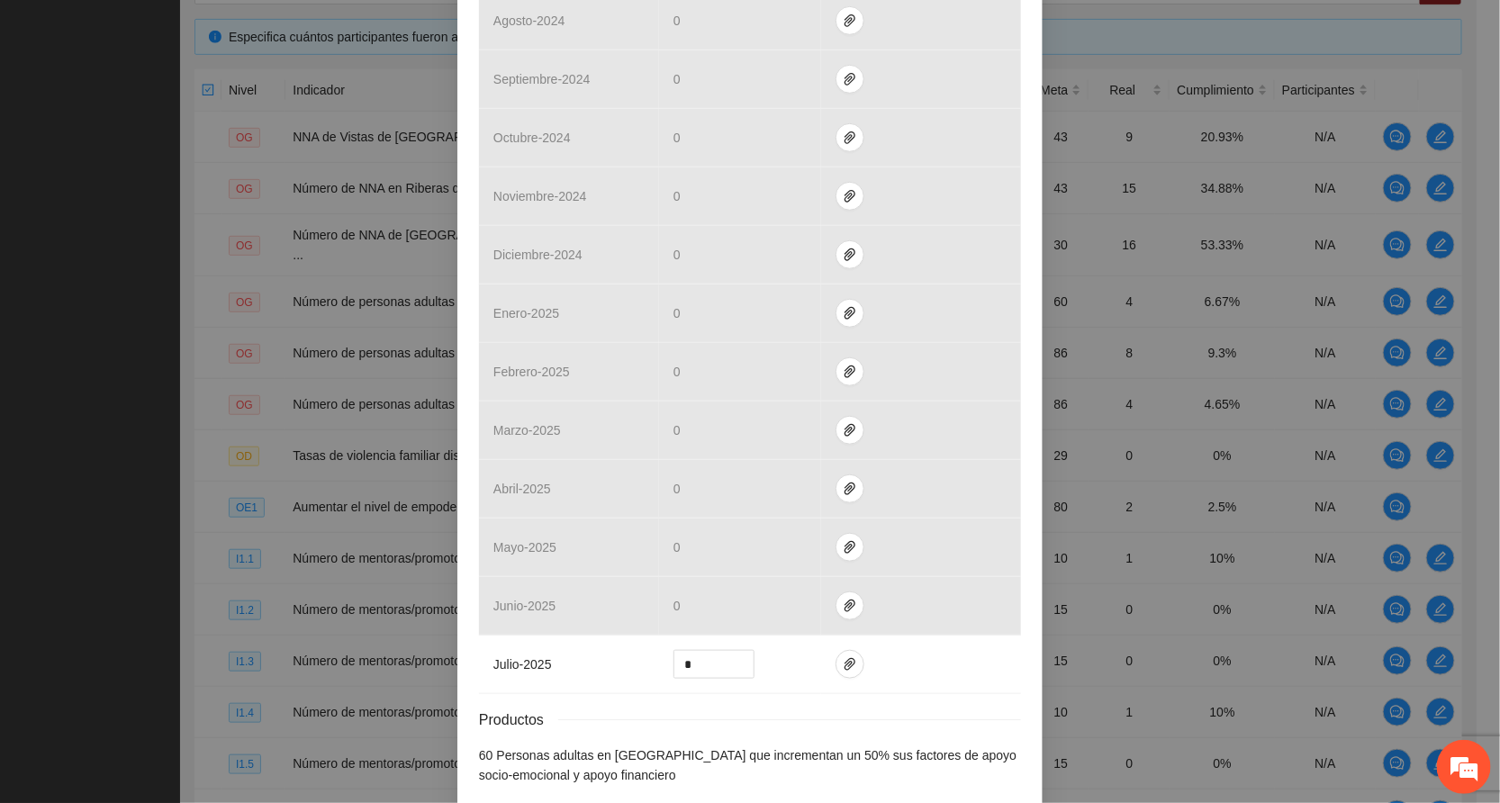
scroll to position [540, 0]
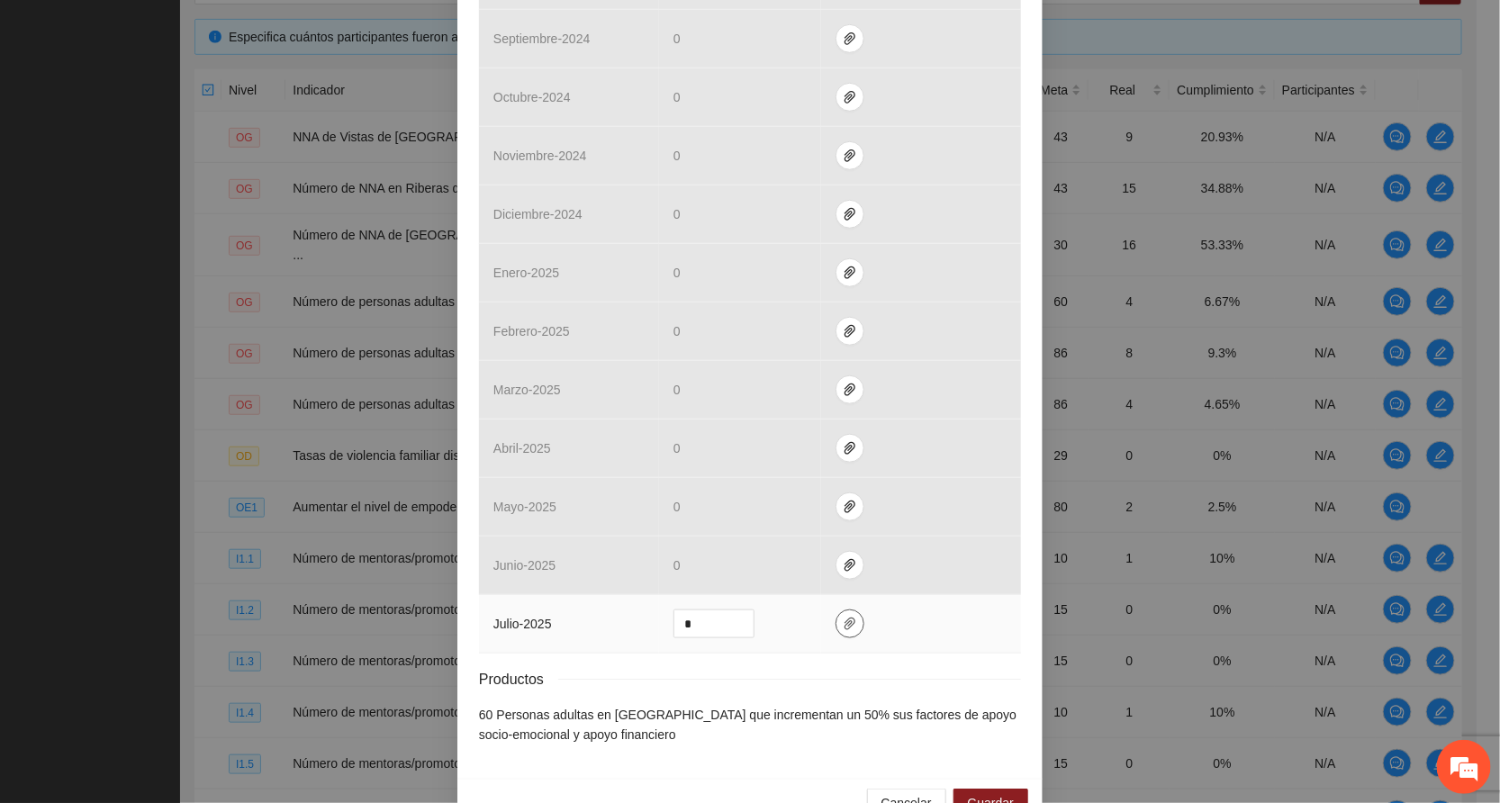
click at [843, 625] on icon "paper-clip" at bounding box center [850, 624] width 14 height 14
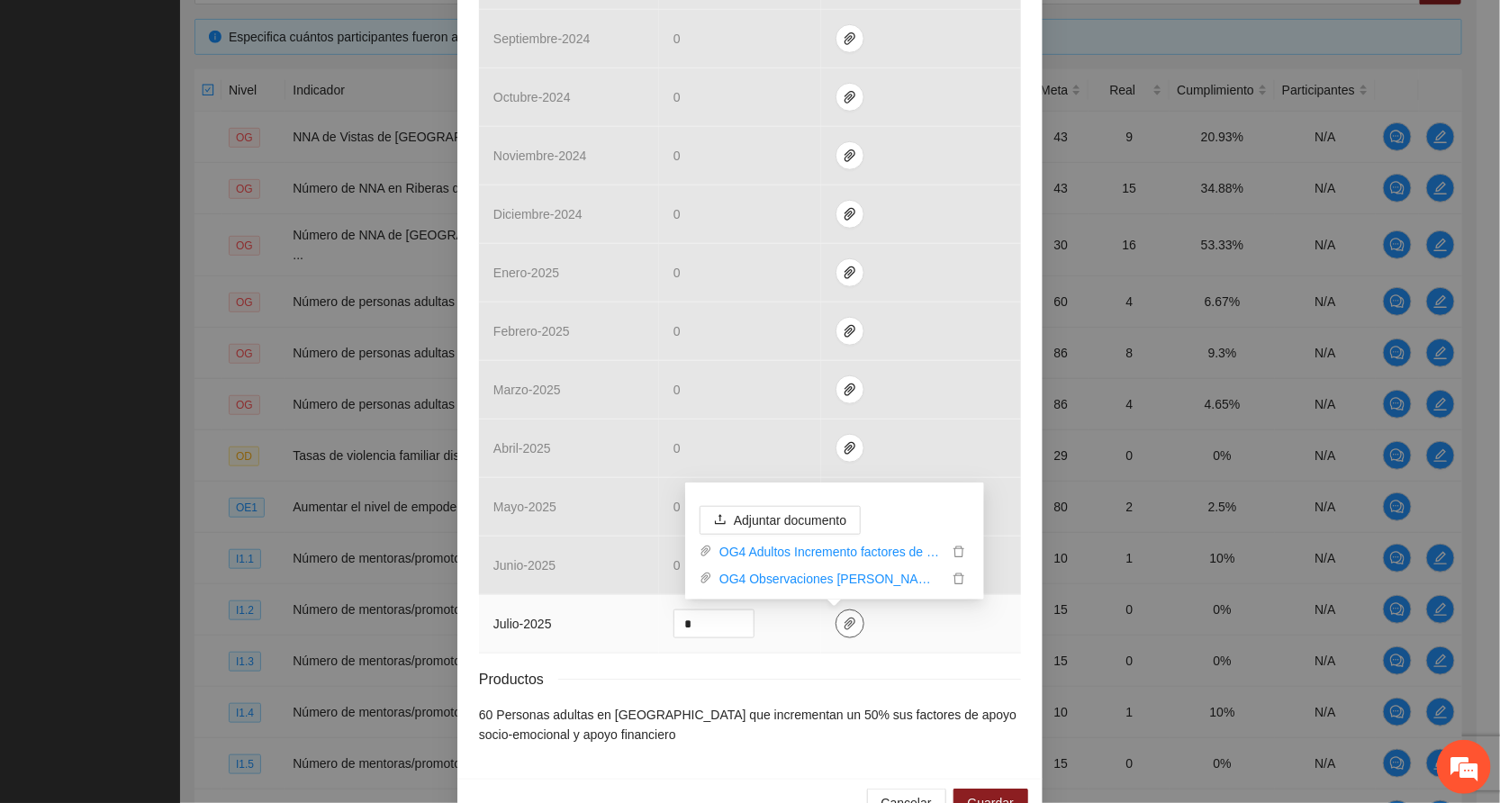
scroll to position [591, 0]
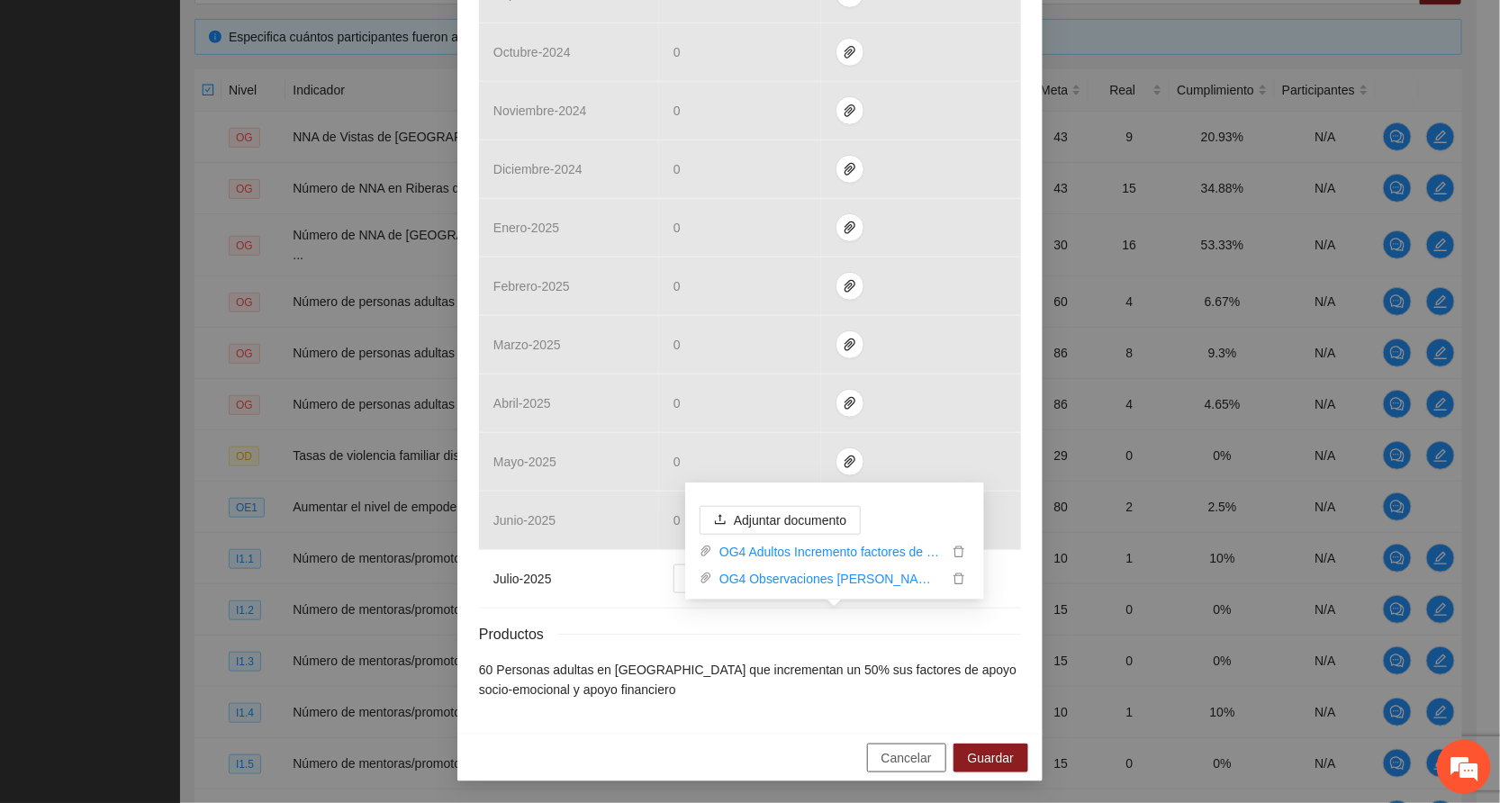
click at [897, 765] on span "Cancelar" at bounding box center [906, 758] width 50 height 20
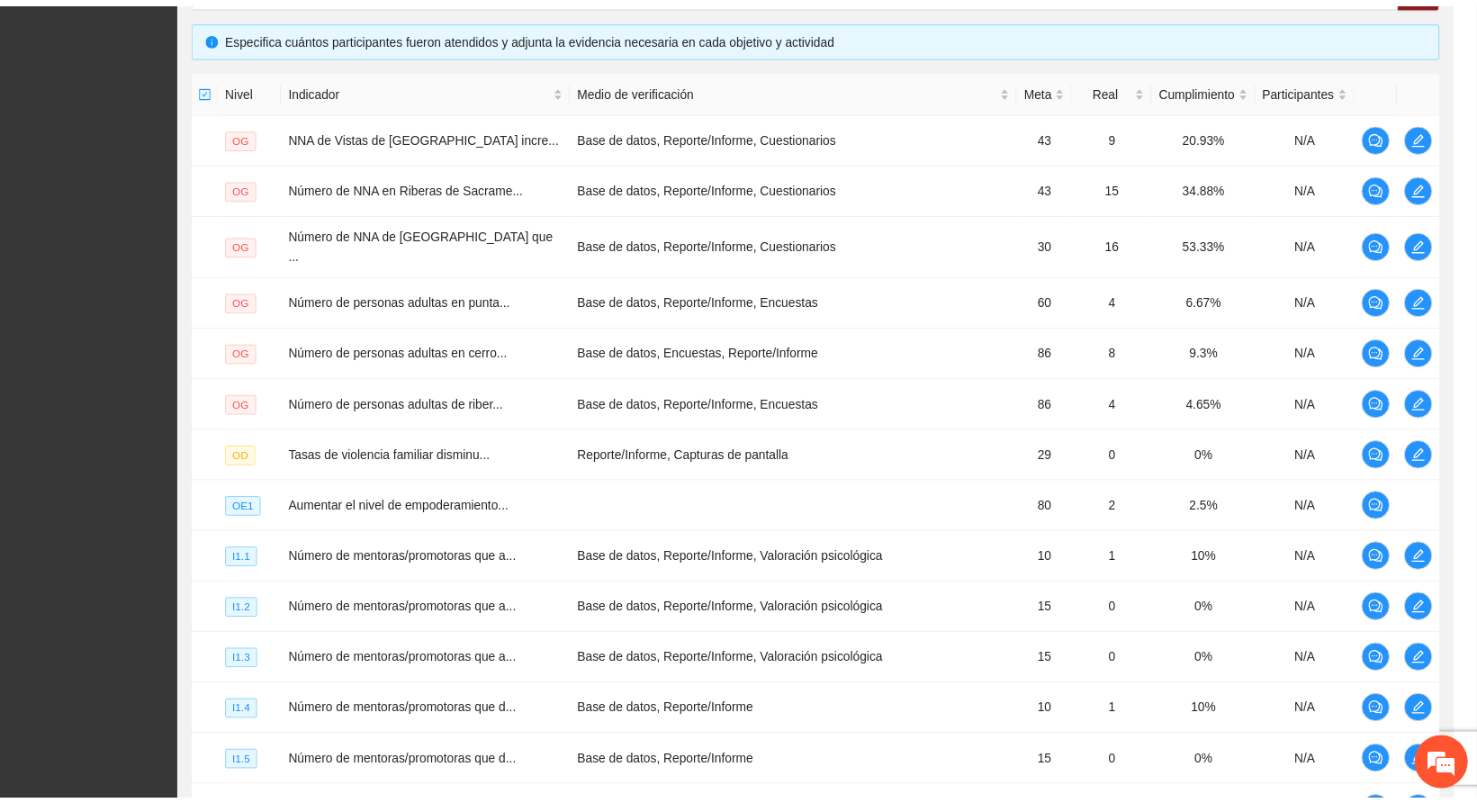
scroll to position [501, 0]
